Goal: Information Seeking & Learning: Learn about a topic

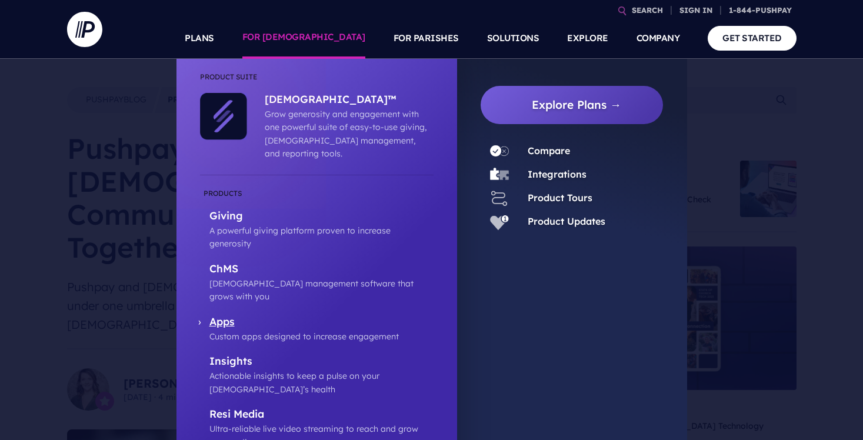
click at [273, 330] on p "Custom apps designed to increase engagement" at bounding box center [322, 336] width 224 height 13
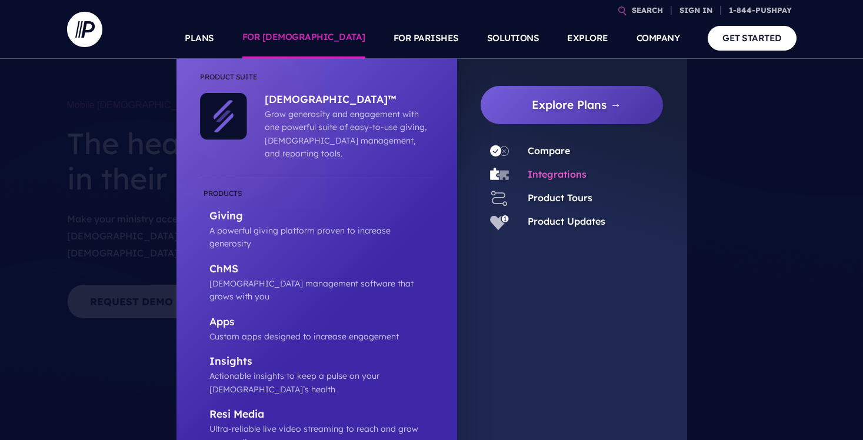
click at [550, 171] on link "Integrations" at bounding box center [557, 174] width 59 height 12
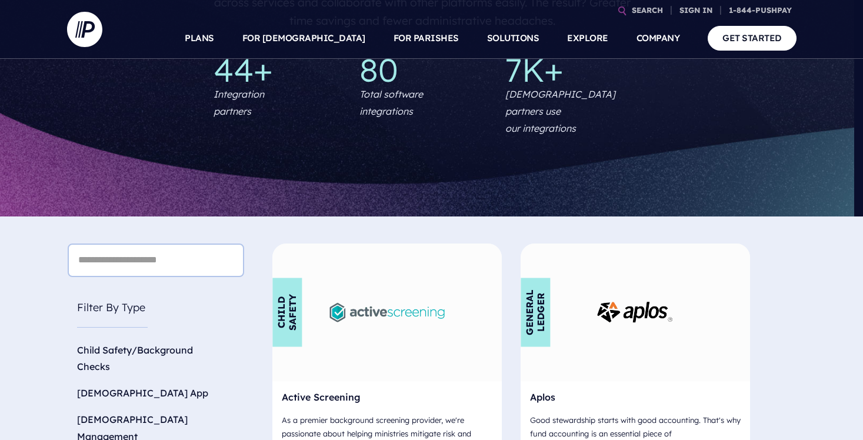
scroll to position [224, 9]
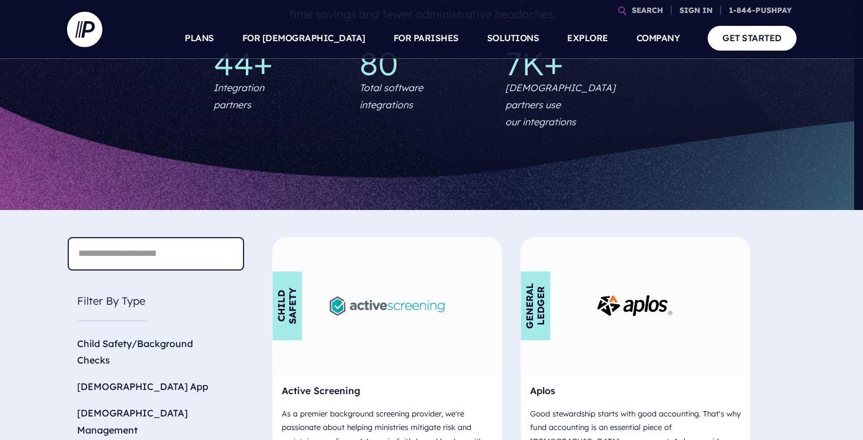
click at [156, 241] on input "text" at bounding box center [156, 254] width 177 height 34
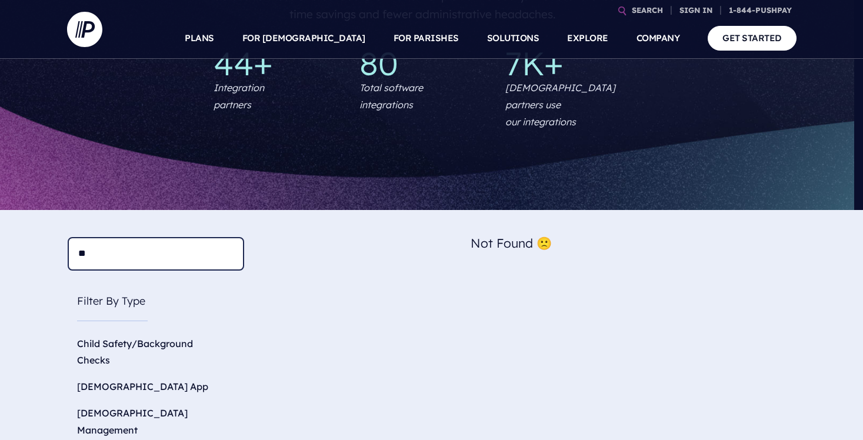
type input "*"
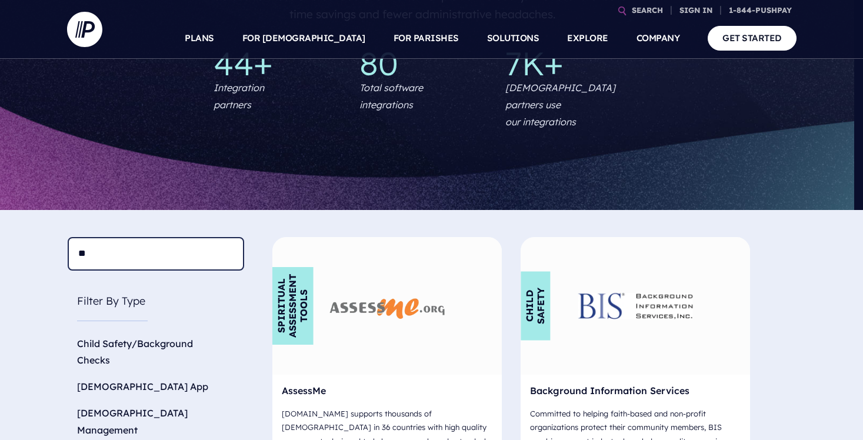
type input "*"
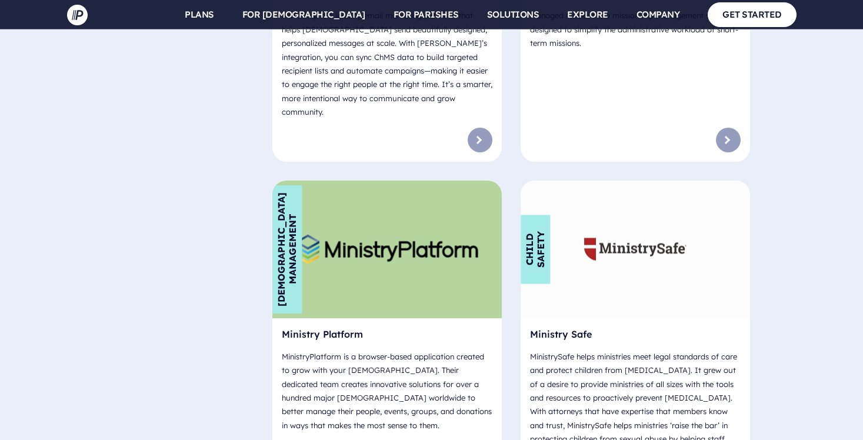
scroll to position [4691, 9]
